Goal: Information Seeking & Learning: Find specific fact

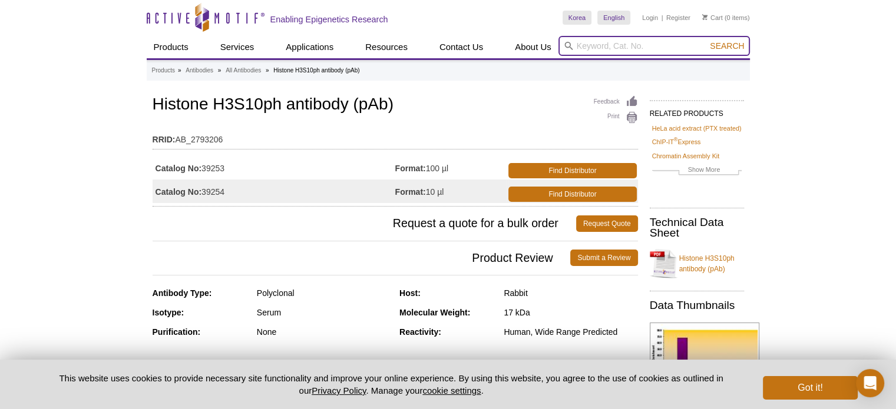
click at [608, 48] on input "search" at bounding box center [653, 46] width 191 height 20
type input "H3S28"
click at [706, 41] on button "Search" at bounding box center [726, 46] width 41 height 11
